Goal: Transaction & Acquisition: Subscribe to service/newsletter

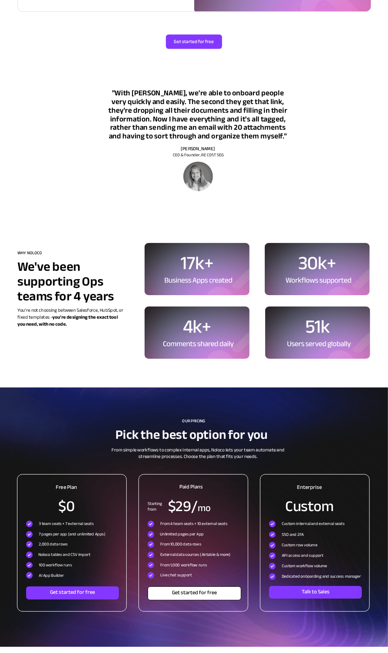
click at [189, 593] on span "Get started for free" at bounding box center [194, 593] width 93 height 7
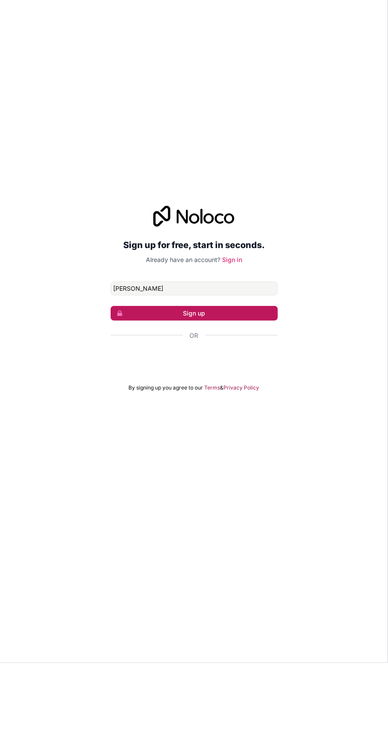
type input "[PERSON_NAME]"
click at [258, 387] on button "Sign up" at bounding box center [194, 379] width 167 height 15
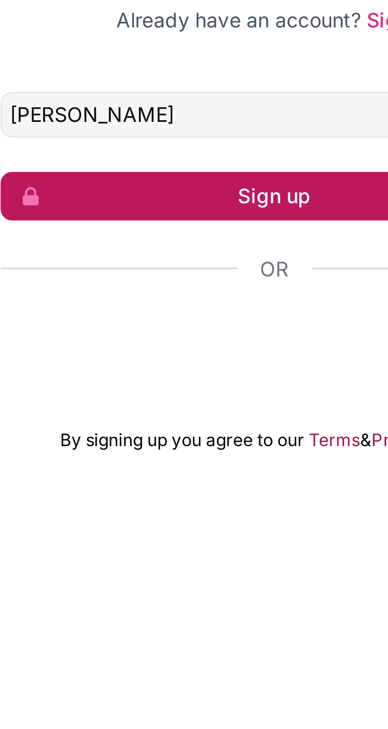
click at [156, 387] on button "Sign up" at bounding box center [194, 379] width 167 height 15
click at [160, 387] on button "Sign up" at bounding box center [194, 379] width 167 height 15
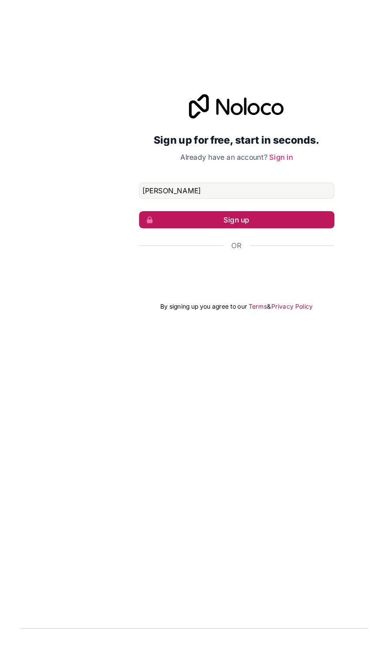
scroll to position [17, 0]
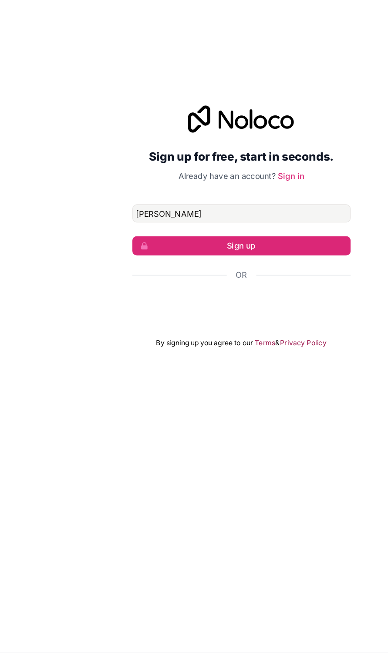
click at [237, 419] on form "[PERSON_NAME] Sign up Or By signing up you agree to our Terms & Privacy Policy" at bounding box center [194, 364] width 167 height 110
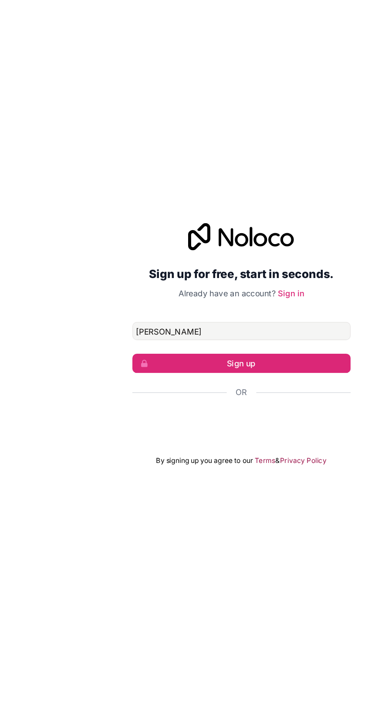
scroll to position [0, 0]
